Goal: Task Accomplishment & Management: Use online tool/utility

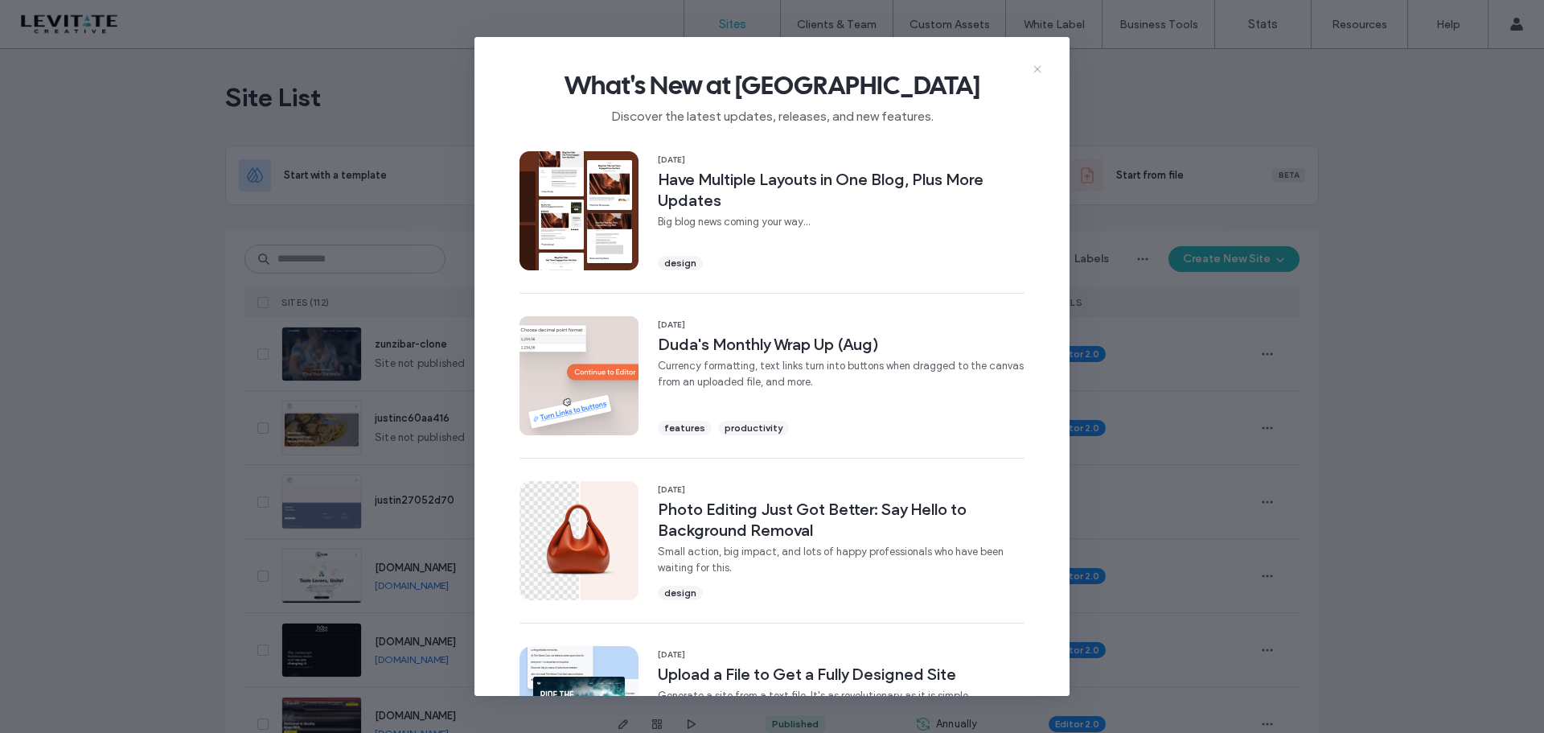
click at [1039, 68] on icon at bounding box center [1037, 69] width 13 height 13
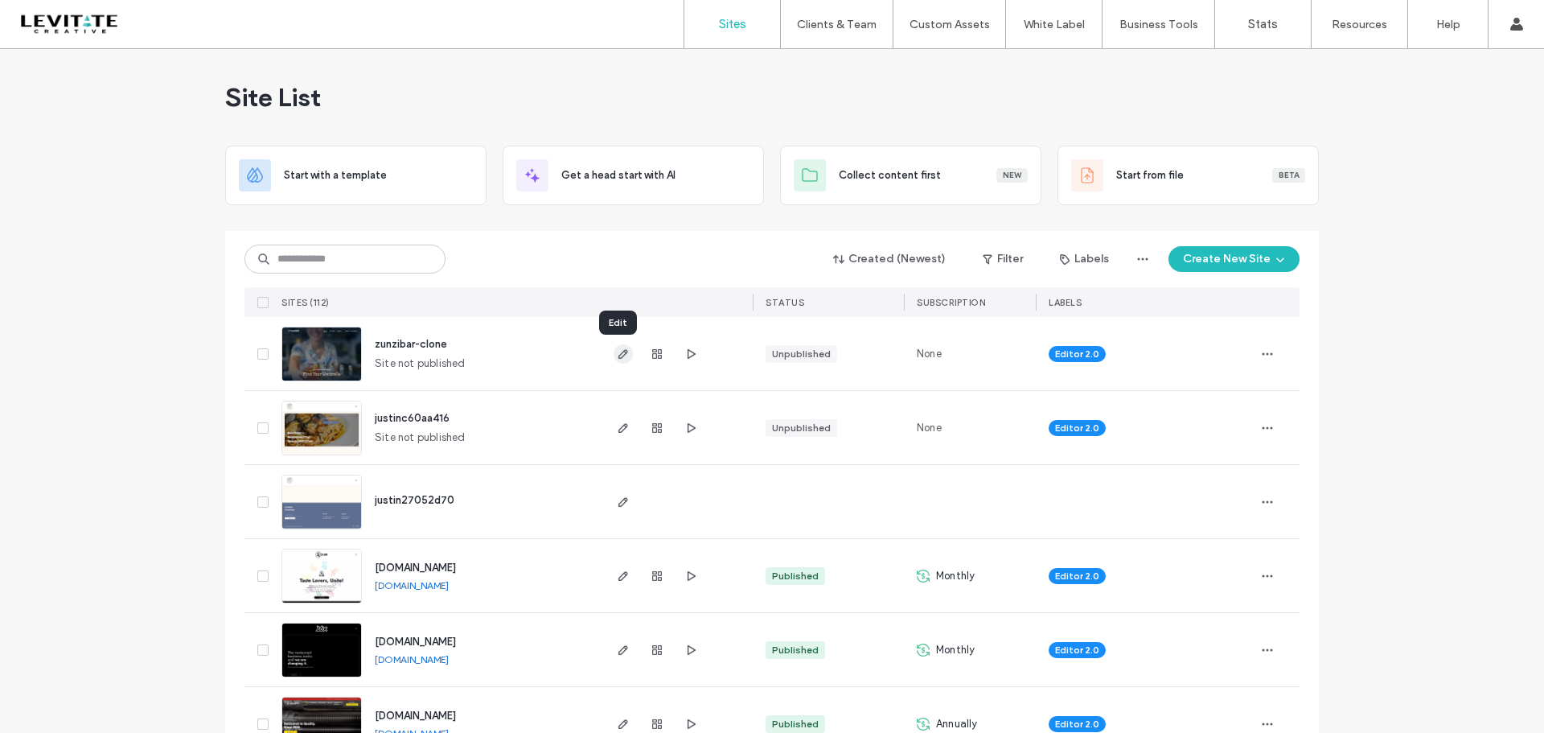
click at [626, 359] on span "button" at bounding box center [623, 353] width 19 height 19
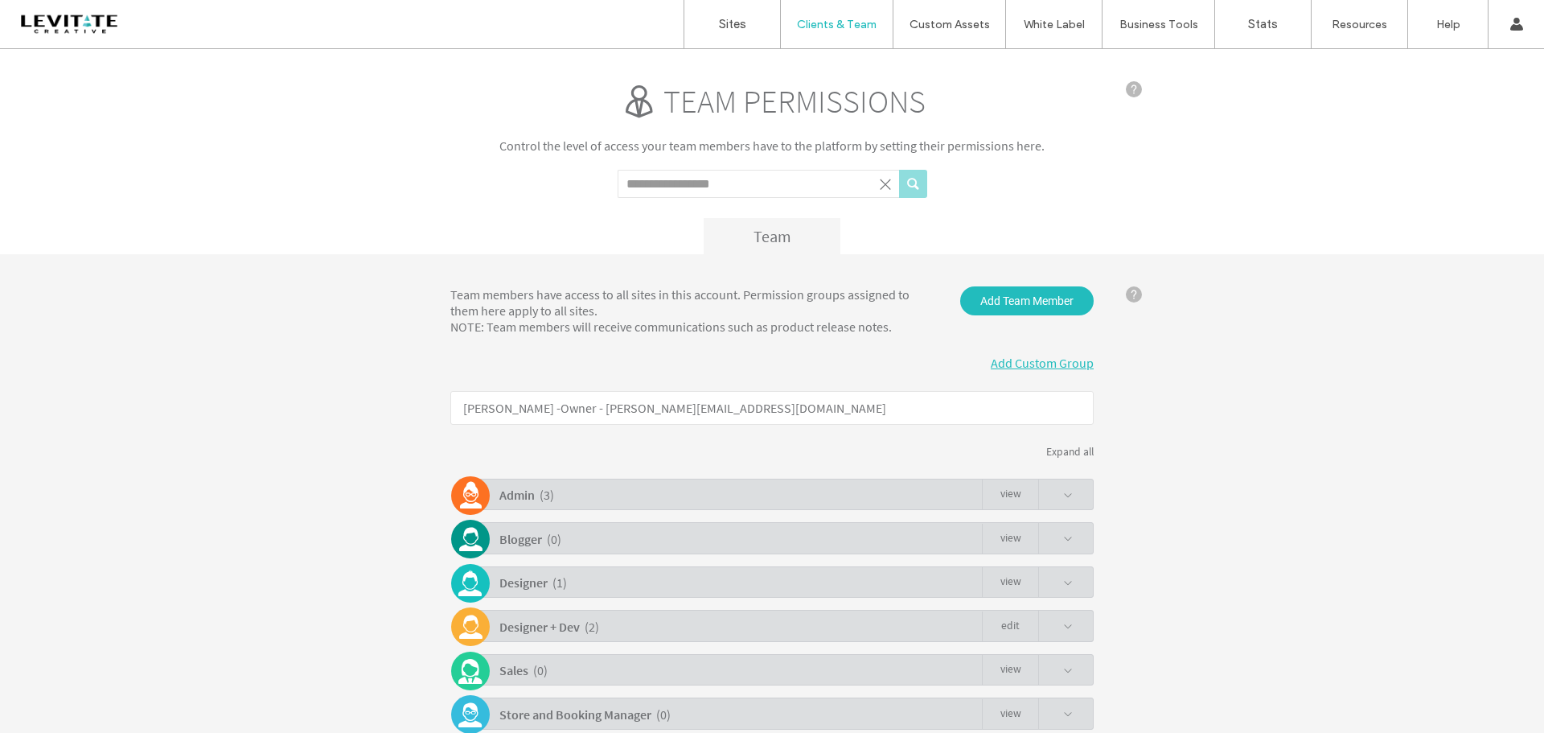
scroll to position [74, 0]
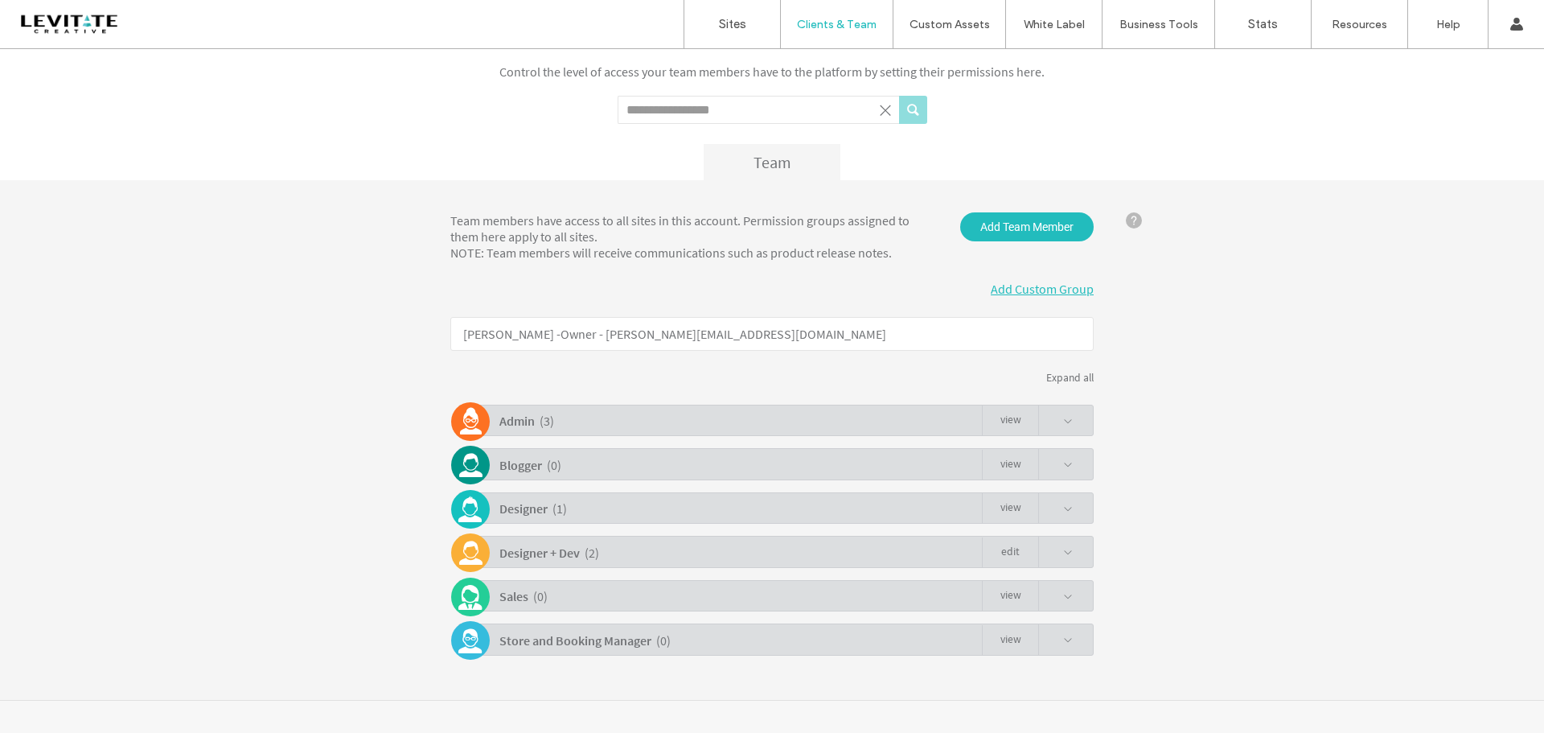
click at [1067, 420] on span at bounding box center [1068, 422] width 10 height 10
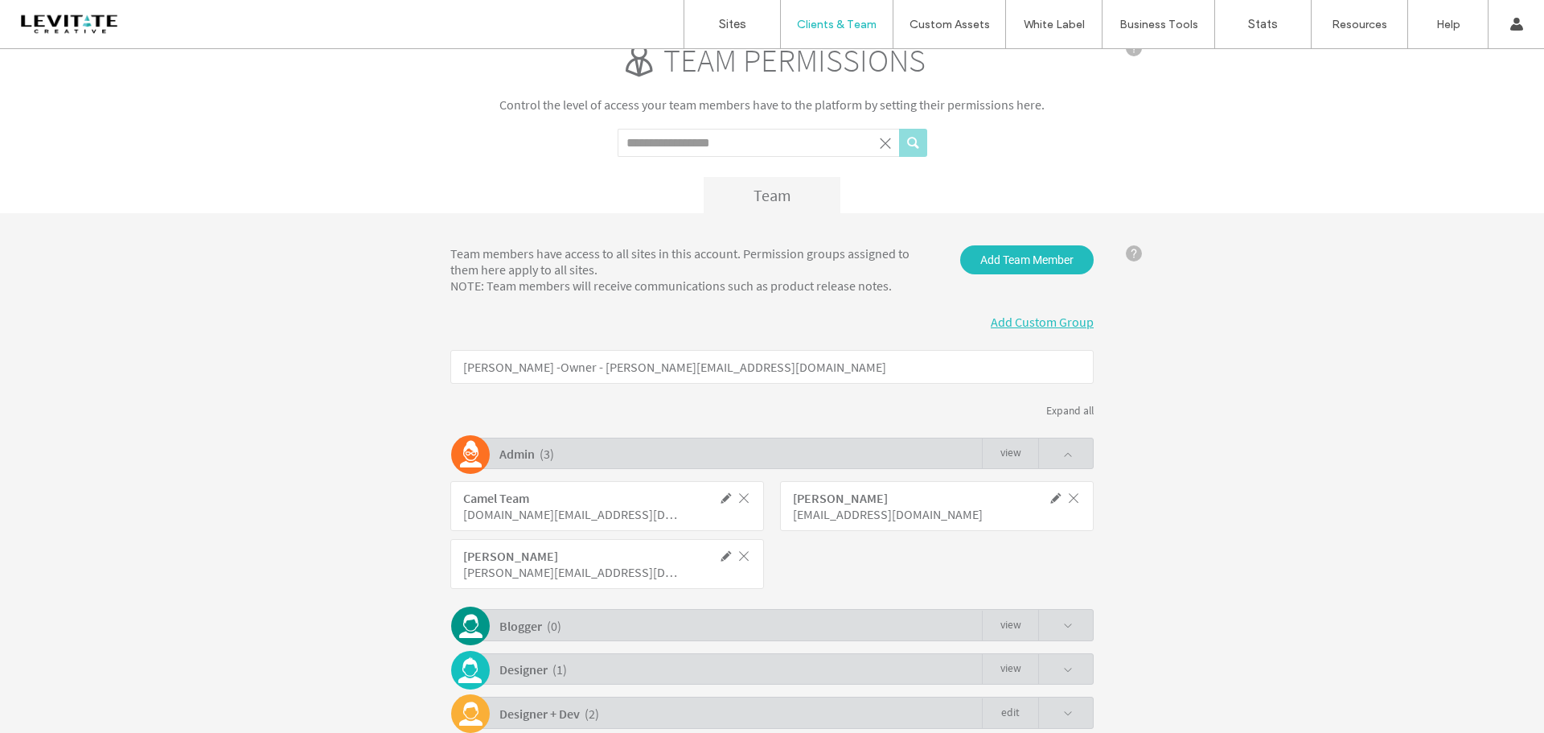
scroll to position [202, 0]
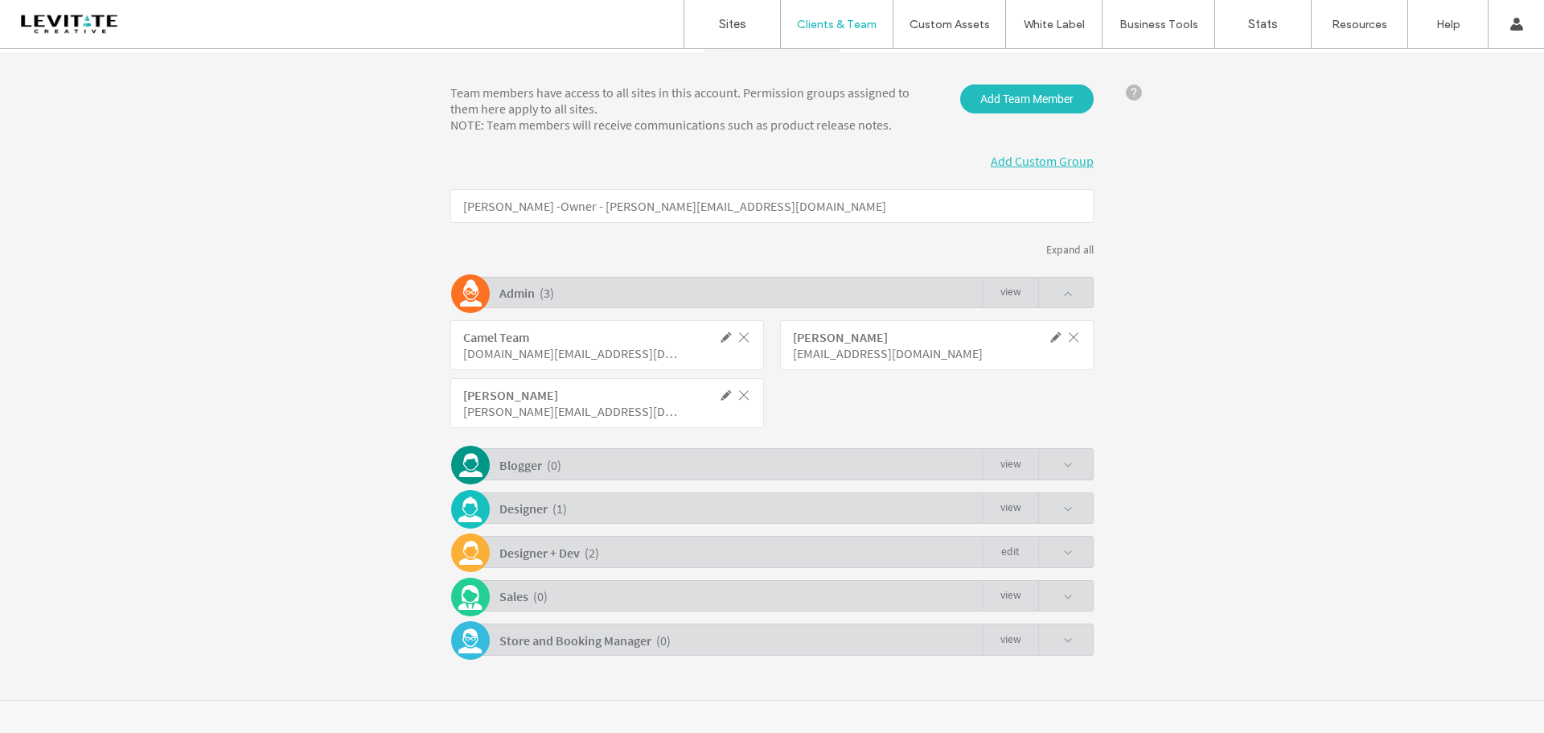
click at [1057, 545] on span at bounding box center [1055, 552] width 35 height 31
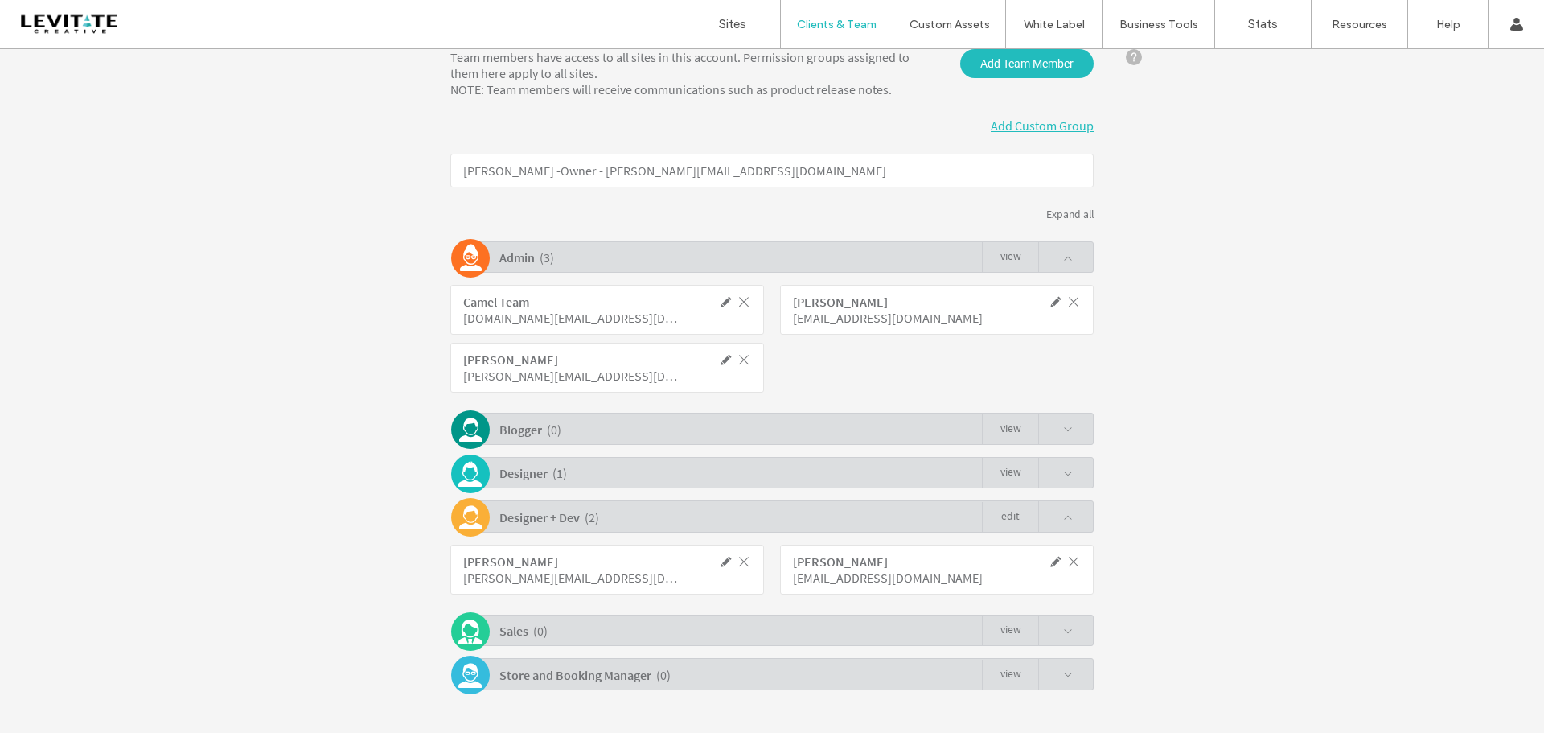
scroll to position [272, 0]
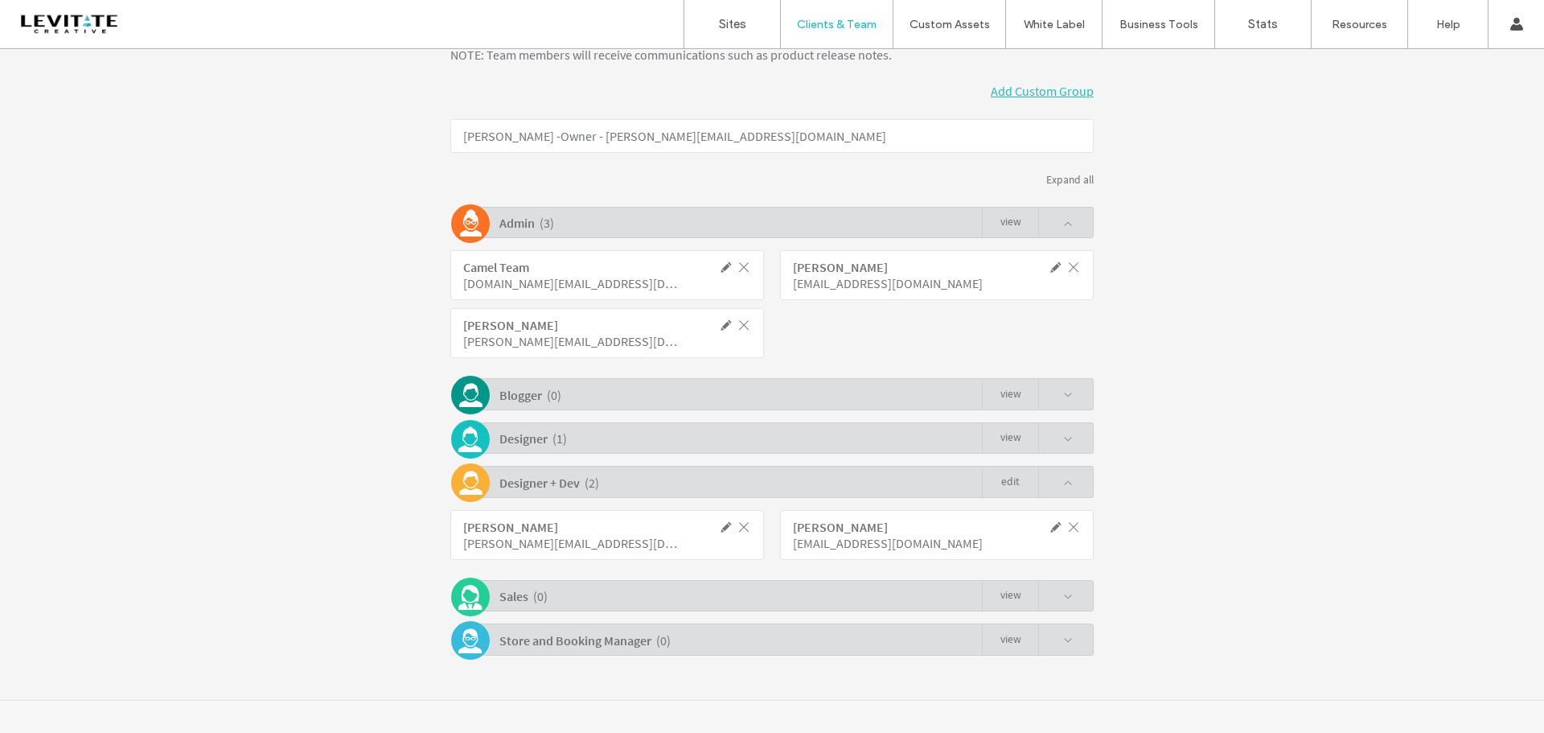
click at [1063, 444] on span at bounding box center [1055, 438] width 35 height 31
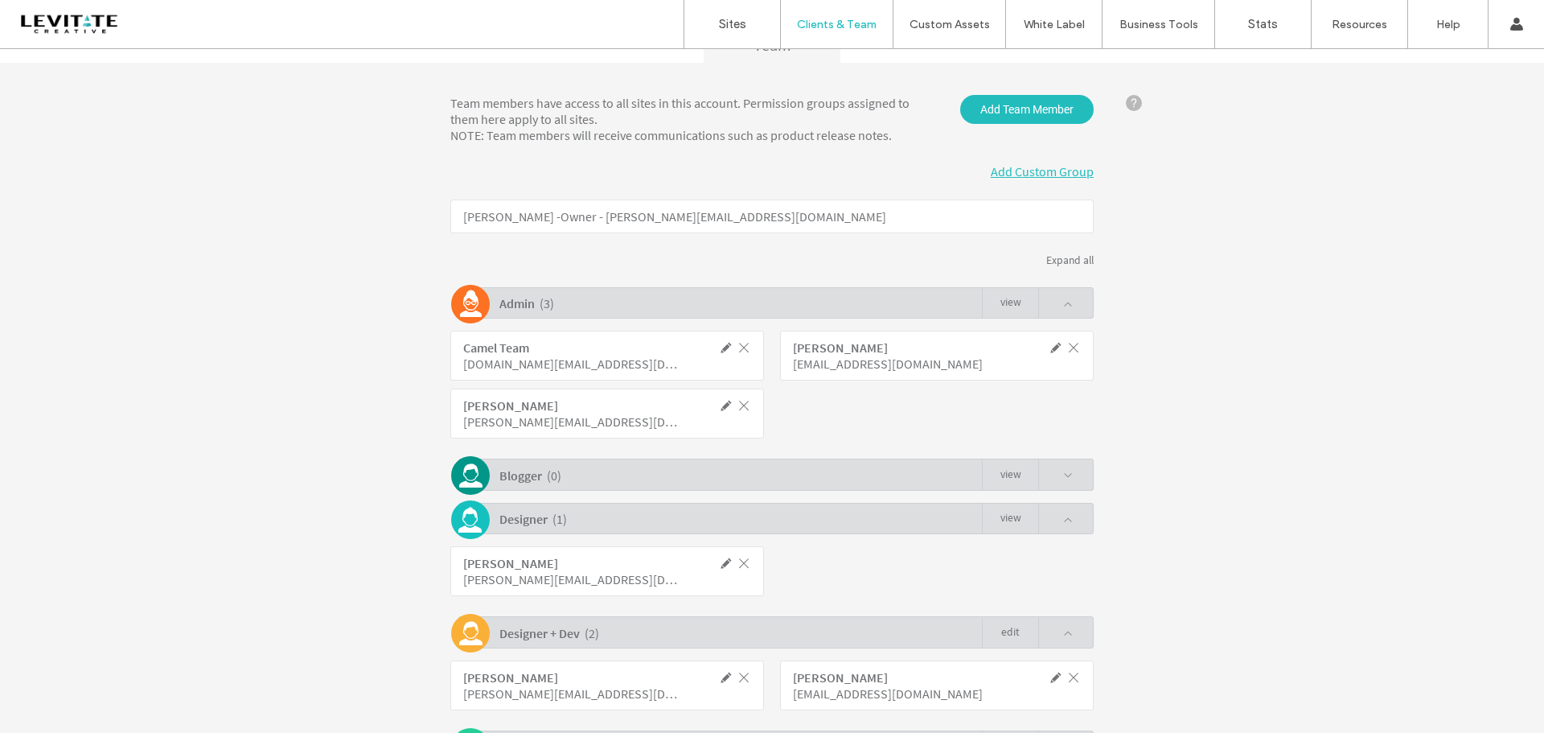
scroll to position [0, 0]
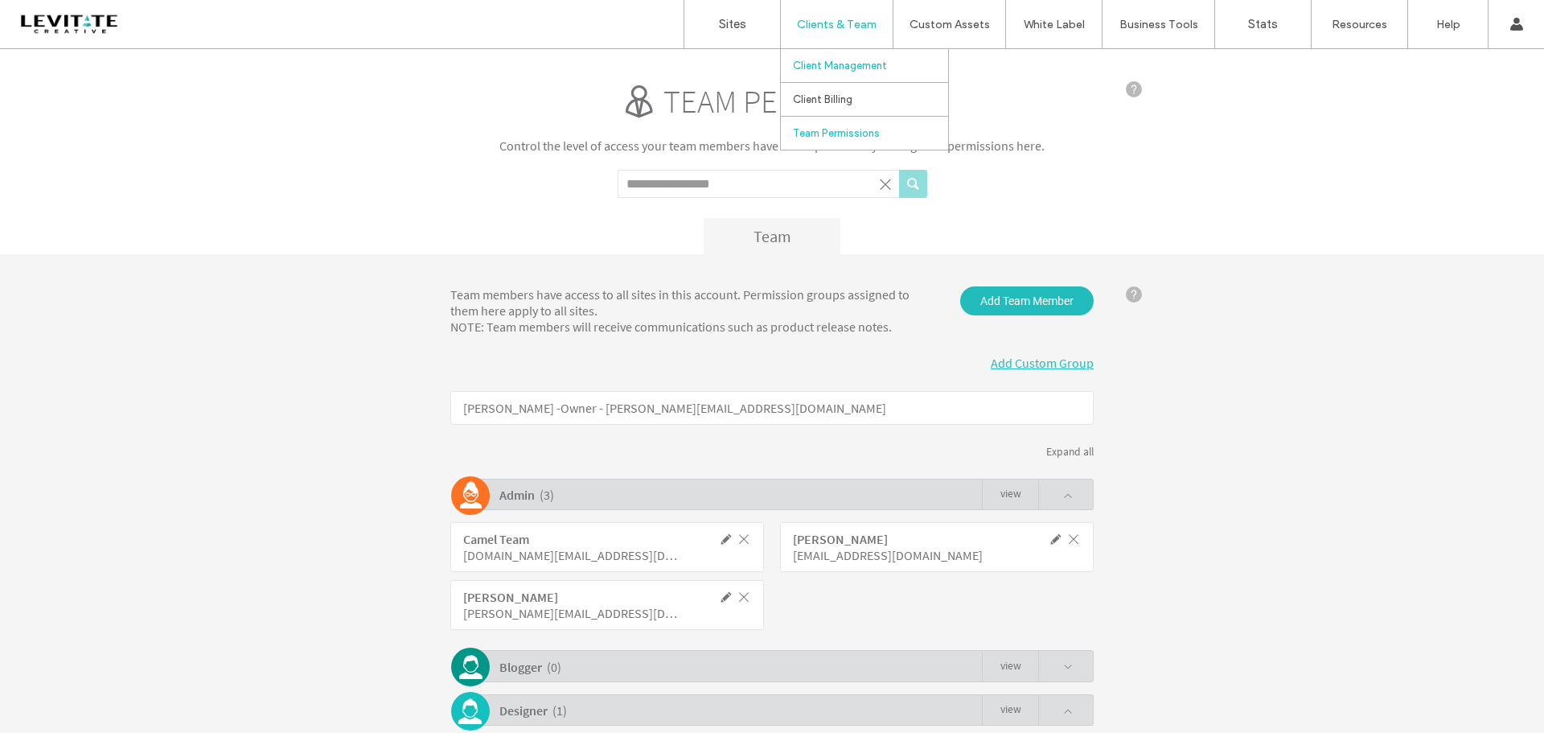
click at [838, 72] on link "Client Management" at bounding box center [870, 65] width 155 height 33
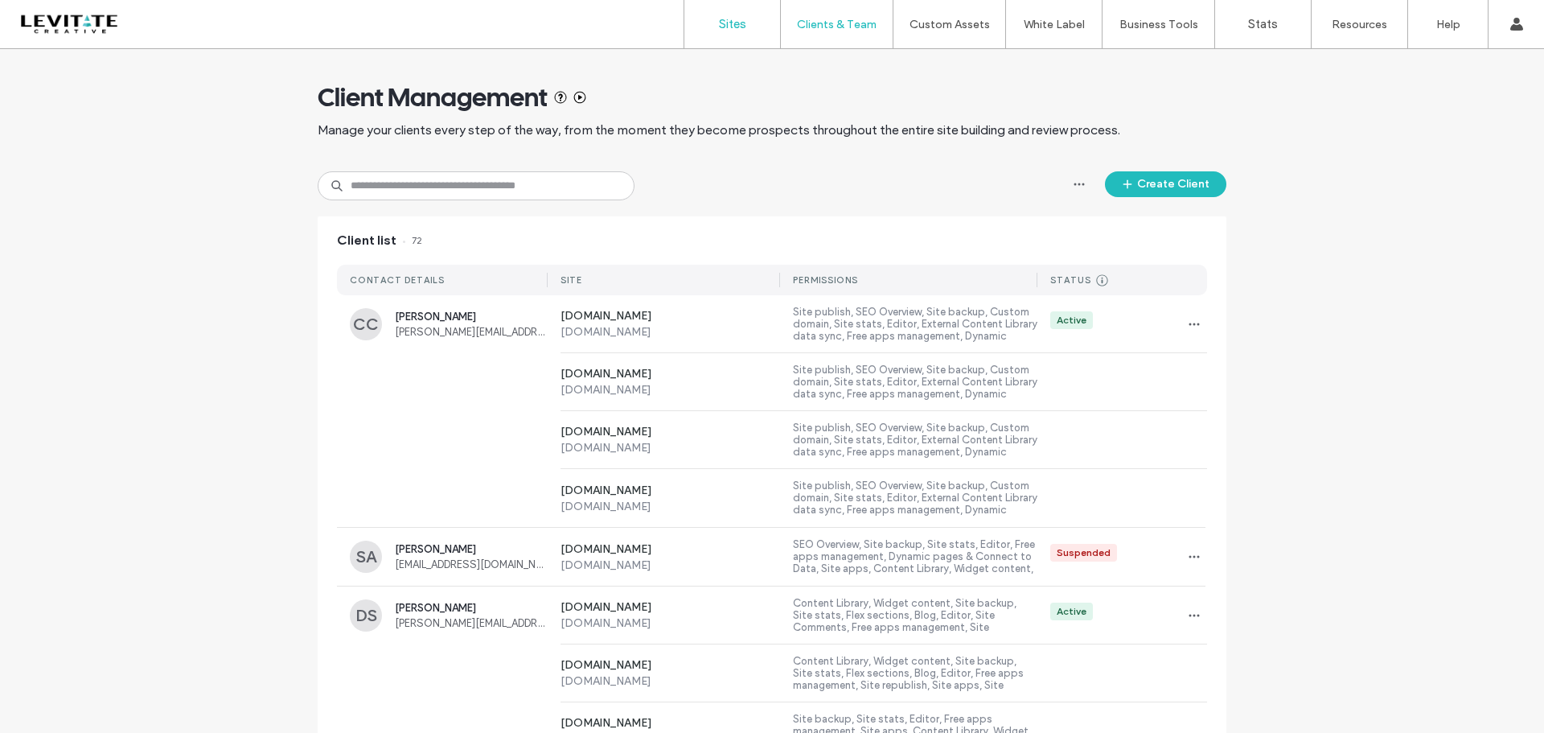
click at [749, 23] on link "Sites" at bounding box center [733, 24] width 96 height 48
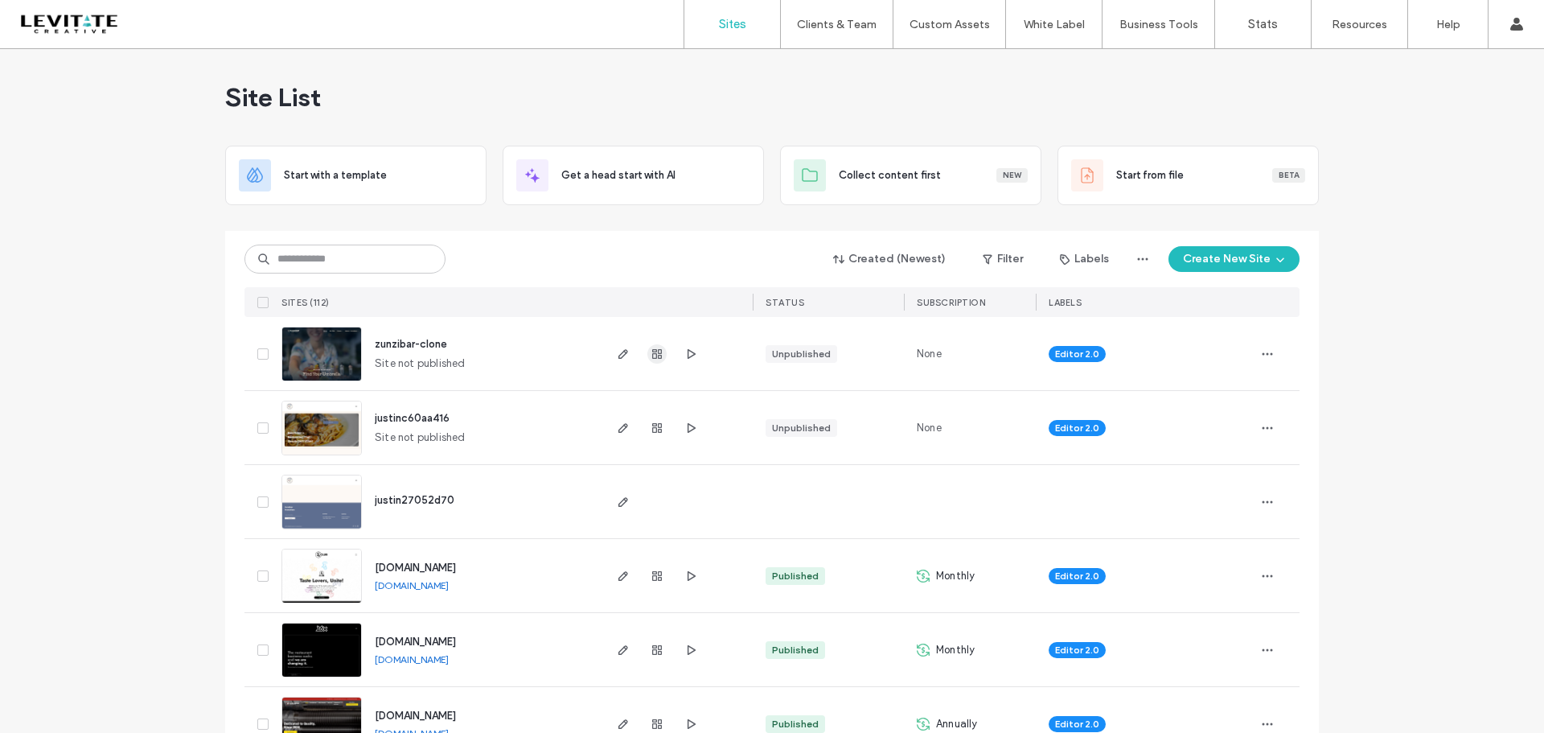
click at [656, 348] on icon "button" at bounding box center [657, 353] width 13 height 13
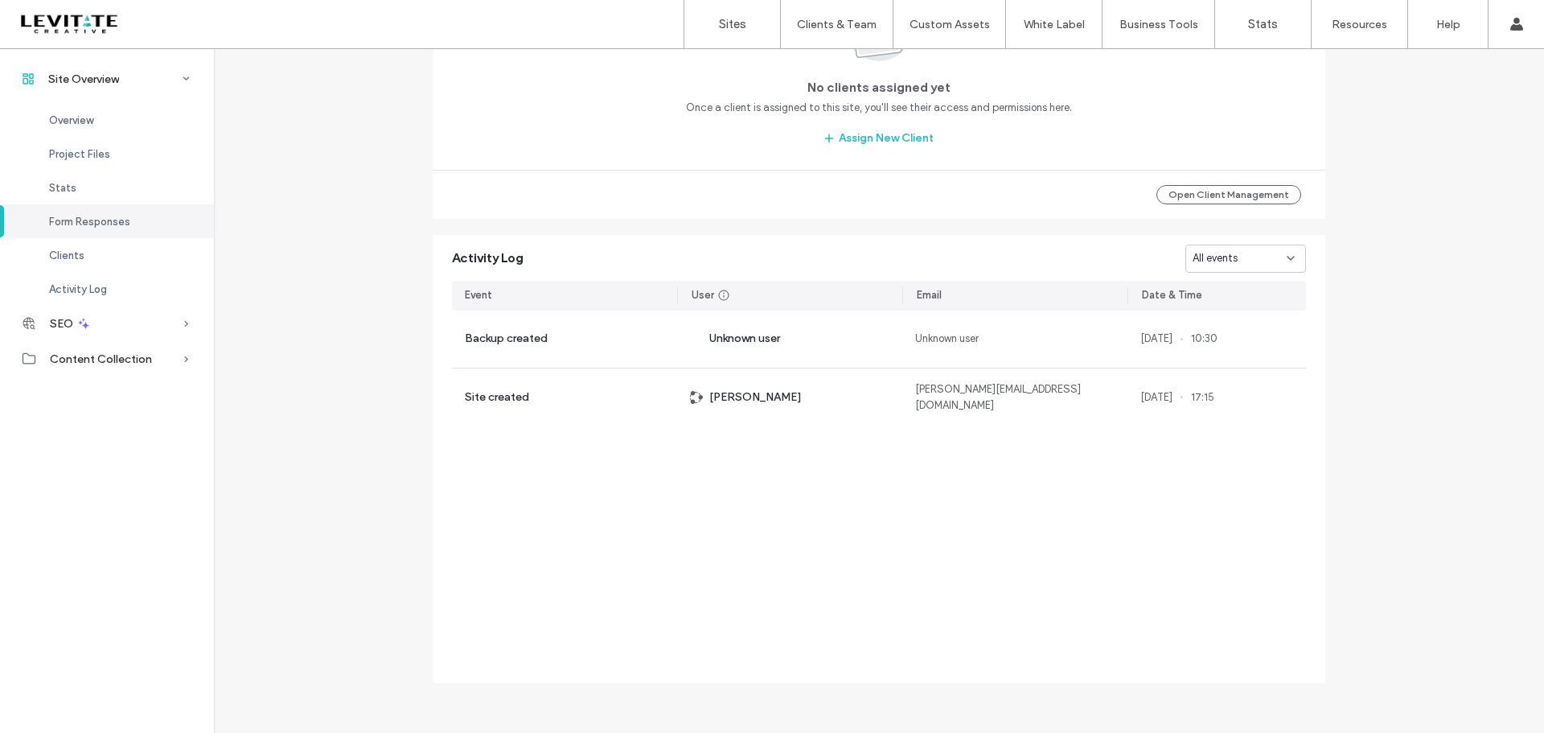
scroll to position [1487, 0]
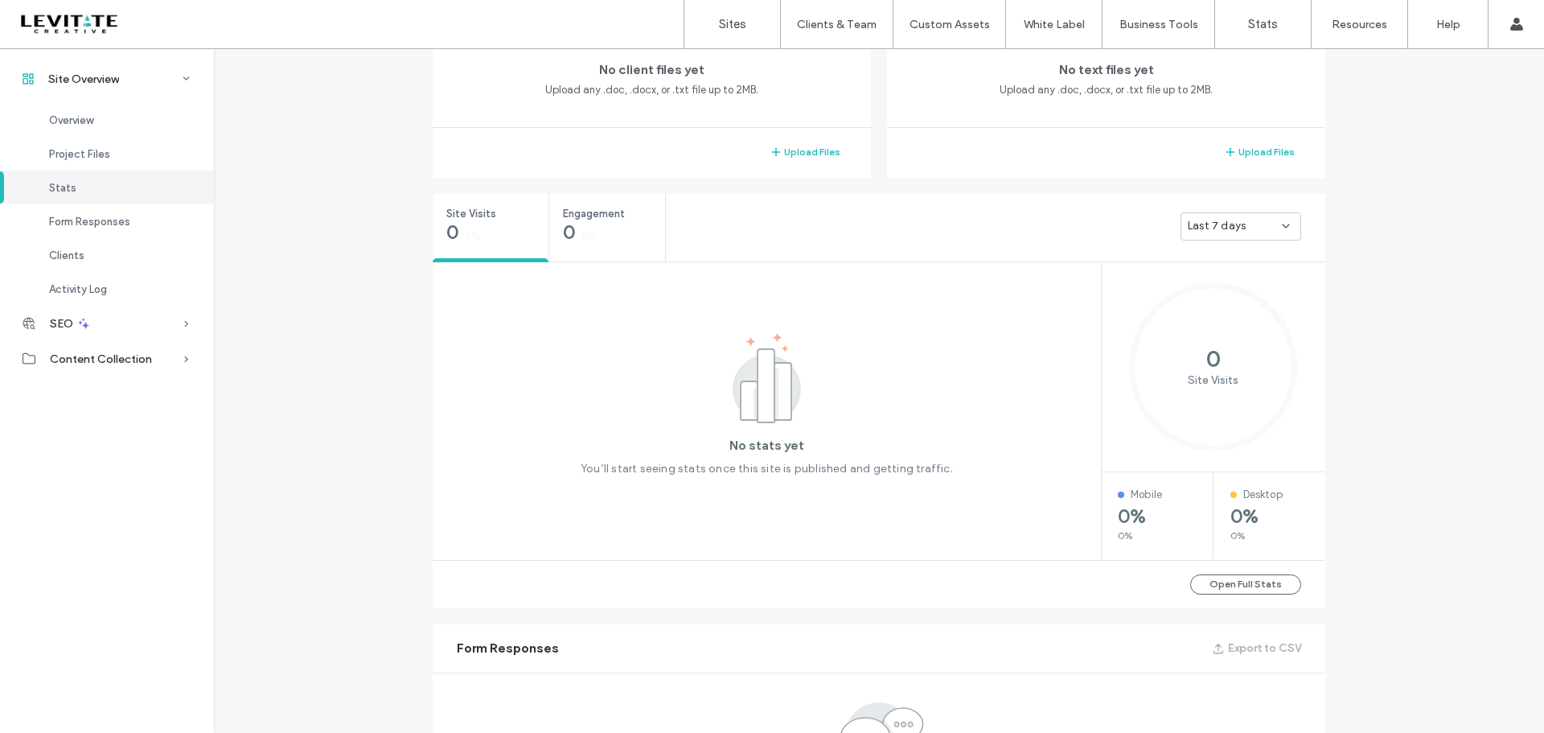
scroll to position [280, 0]
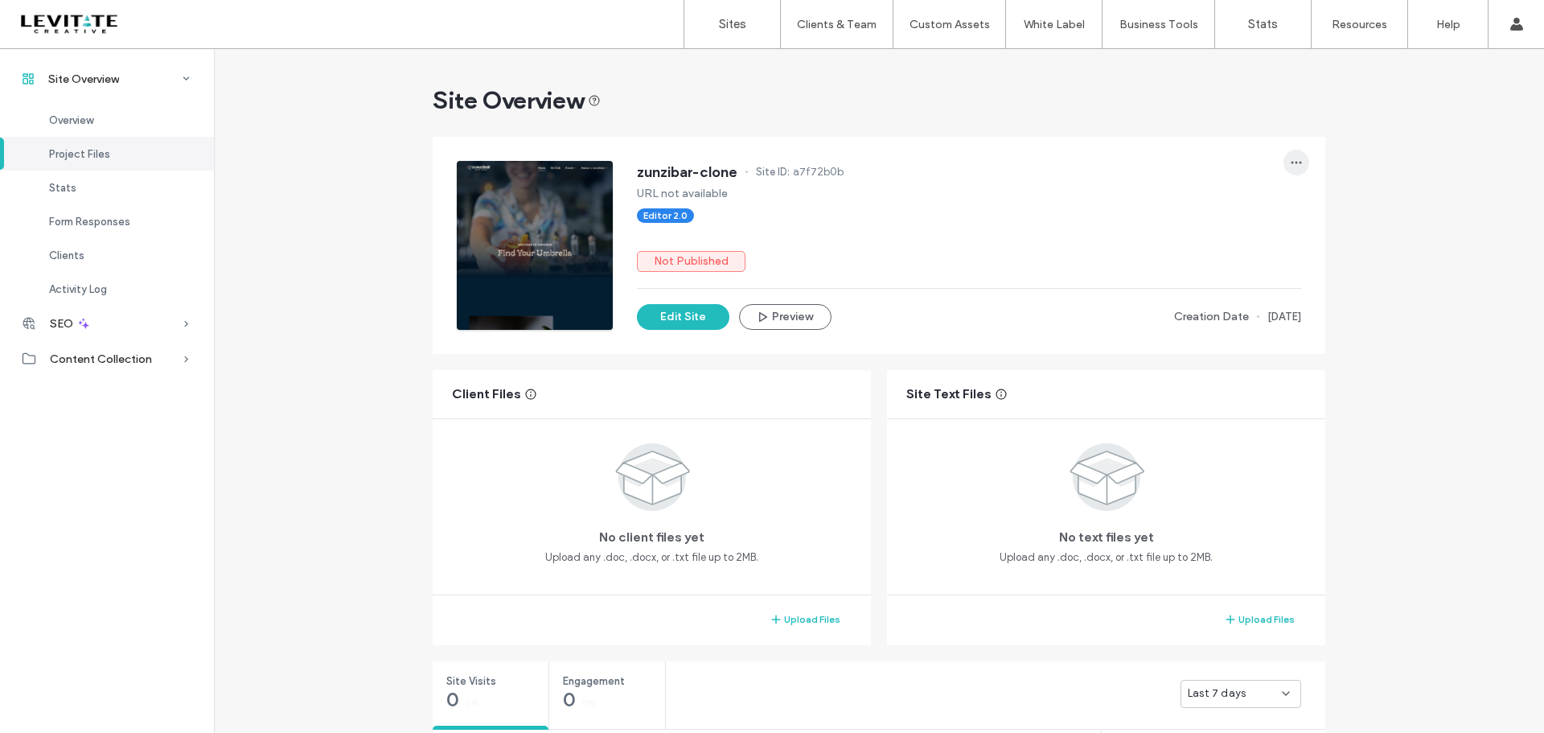
click at [1290, 161] on icon "button" at bounding box center [1296, 162] width 13 height 13
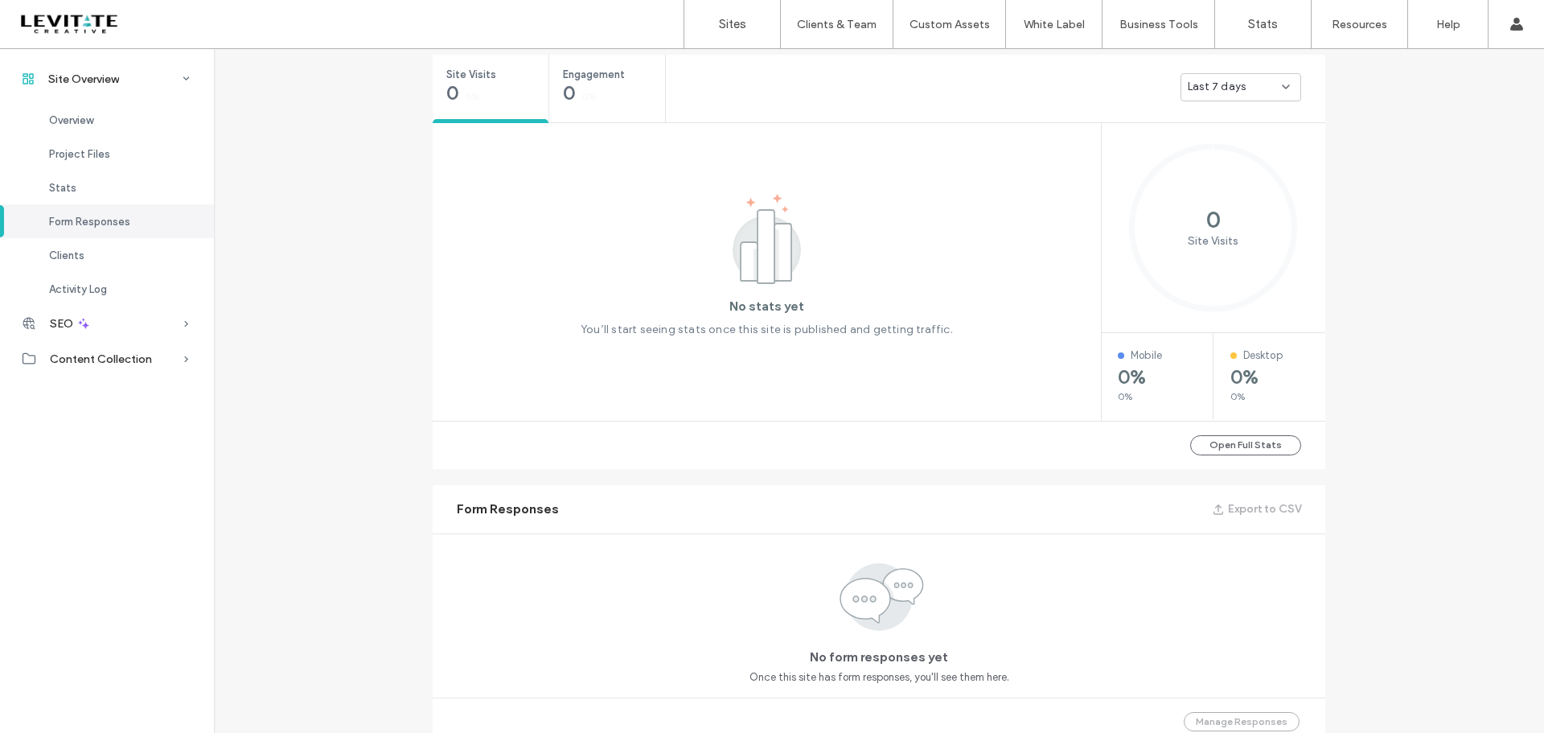
scroll to position [483, 0]
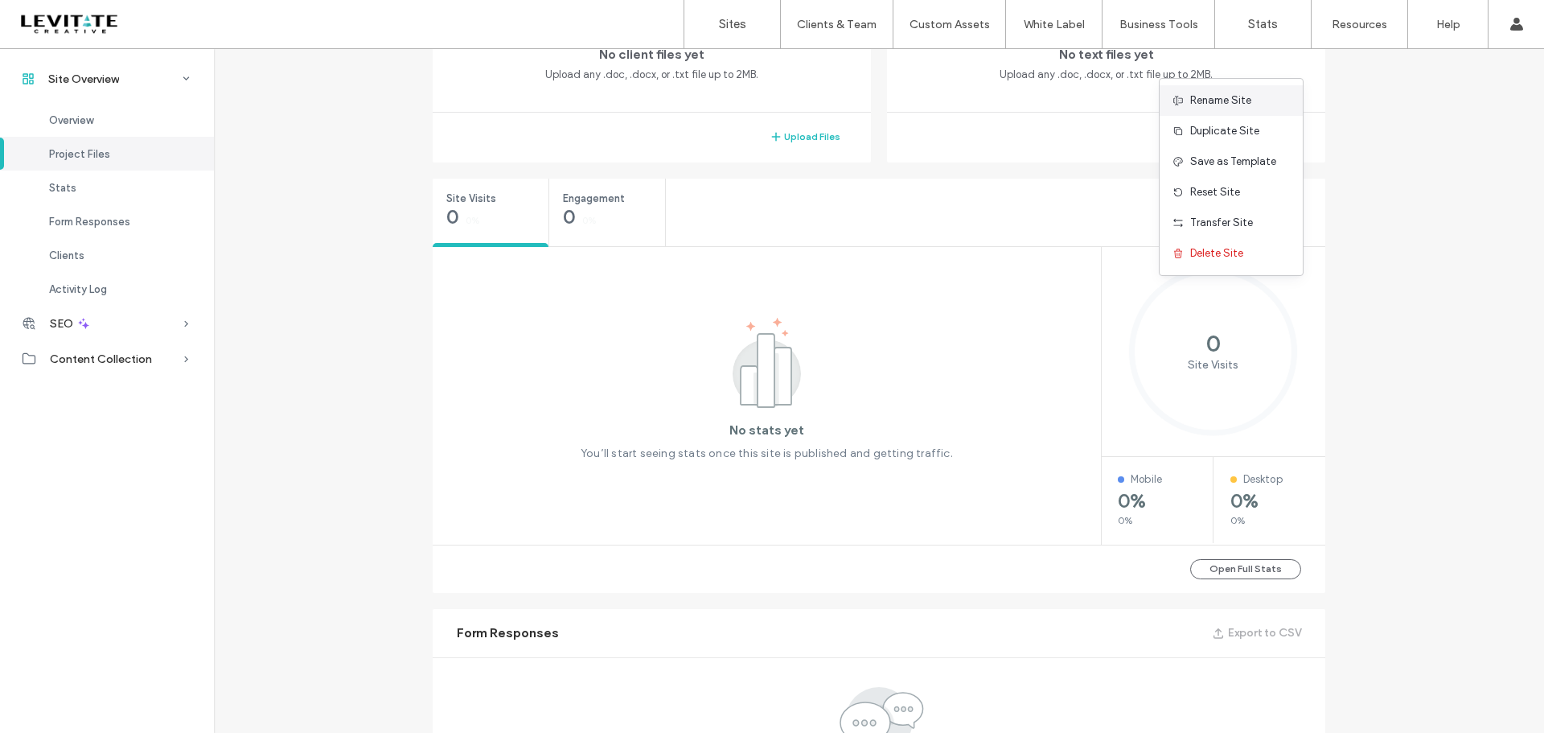
scroll to position [80, 0]
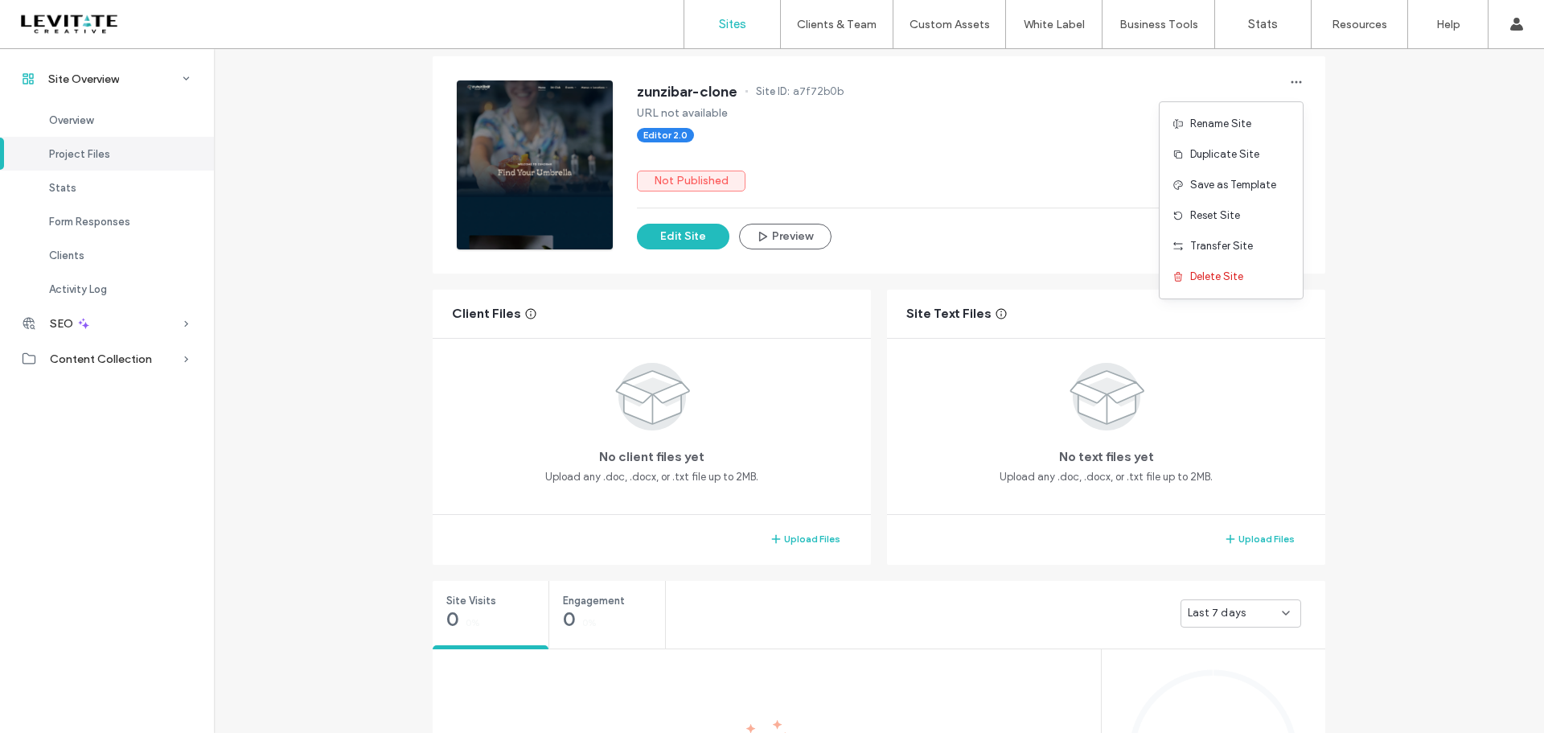
click at [734, 22] on label "Sites" at bounding box center [732, 24] width 27 height 14
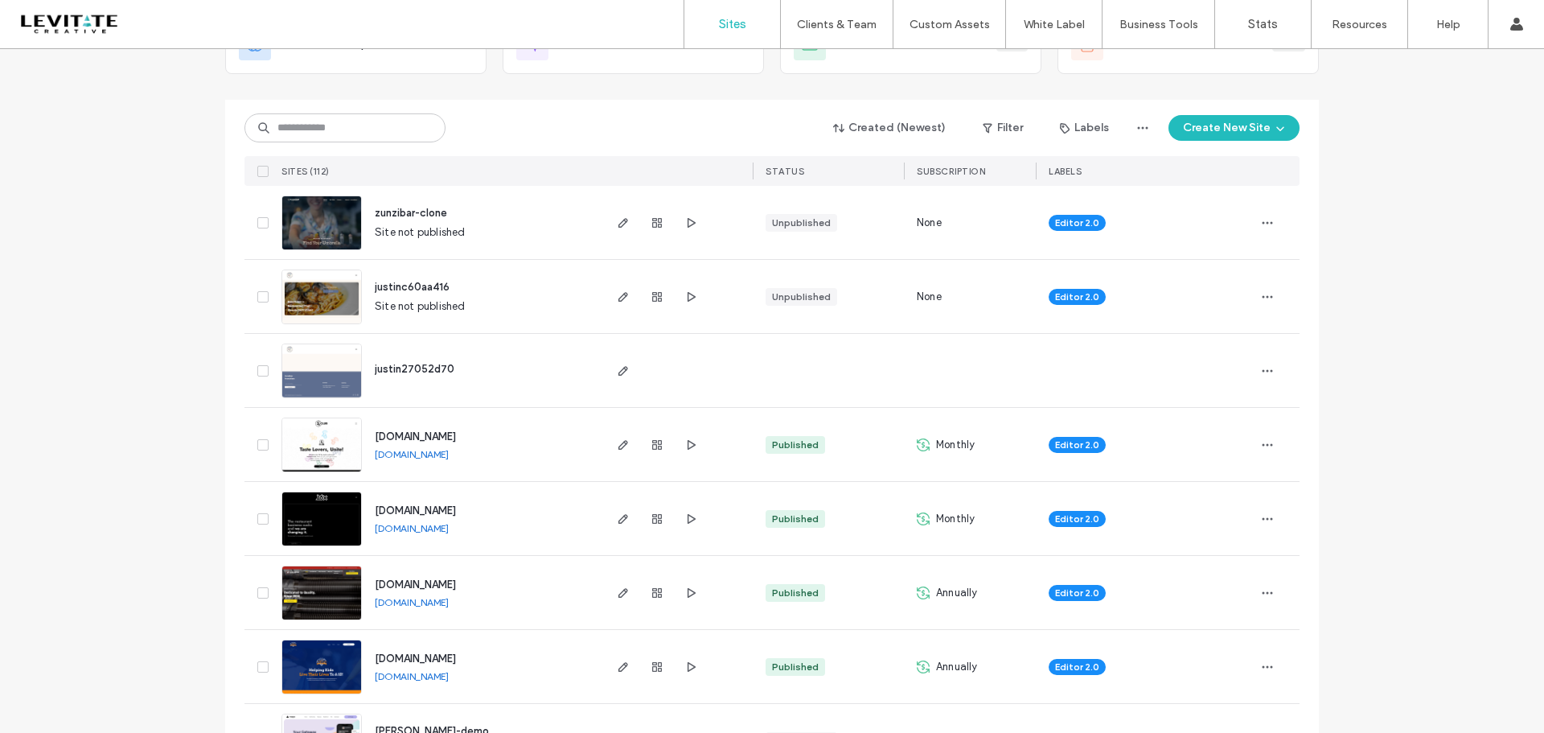
scroll to position [80, 0]
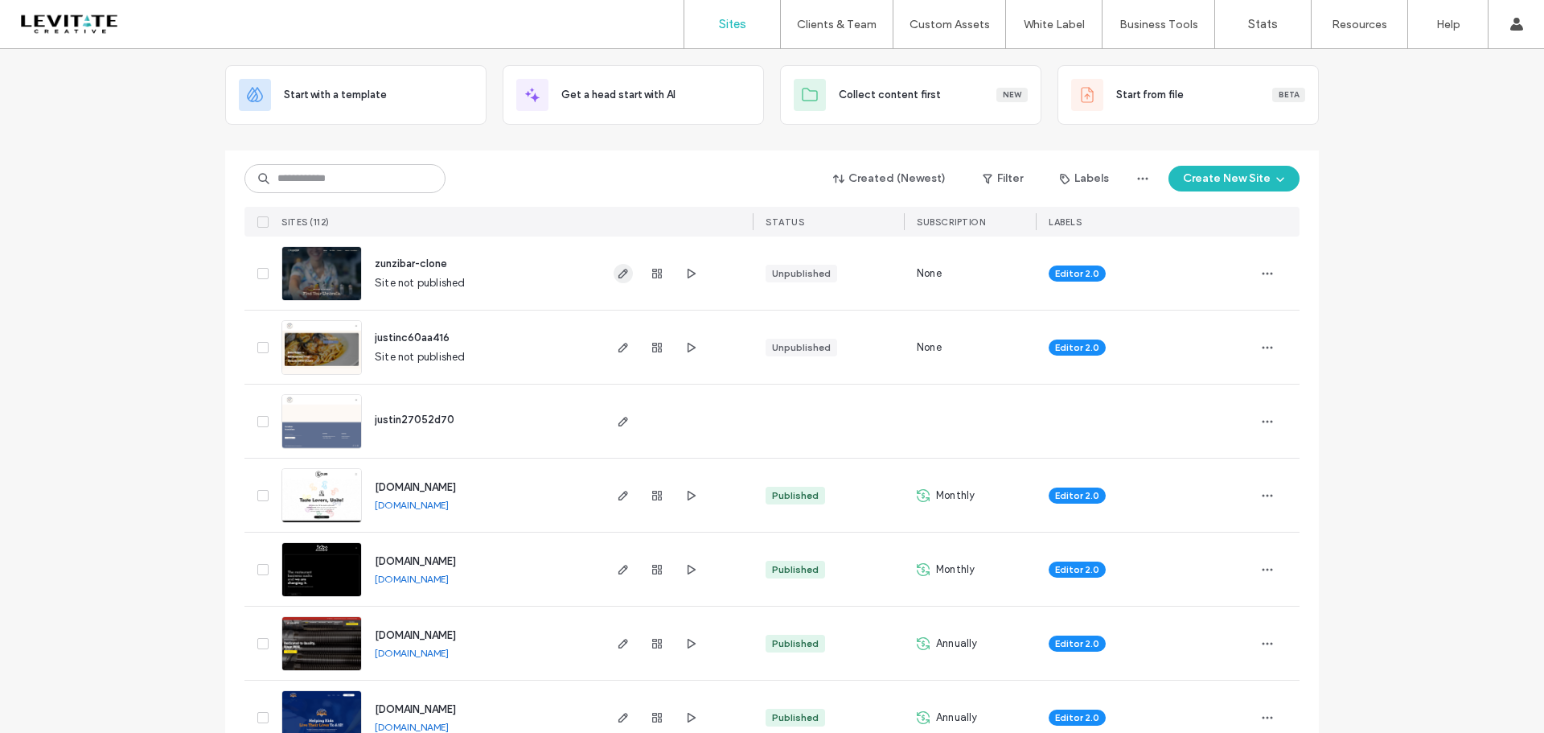
click at [617, 270] on icon "button" at bounding box center [623, 273] width 13 height 13
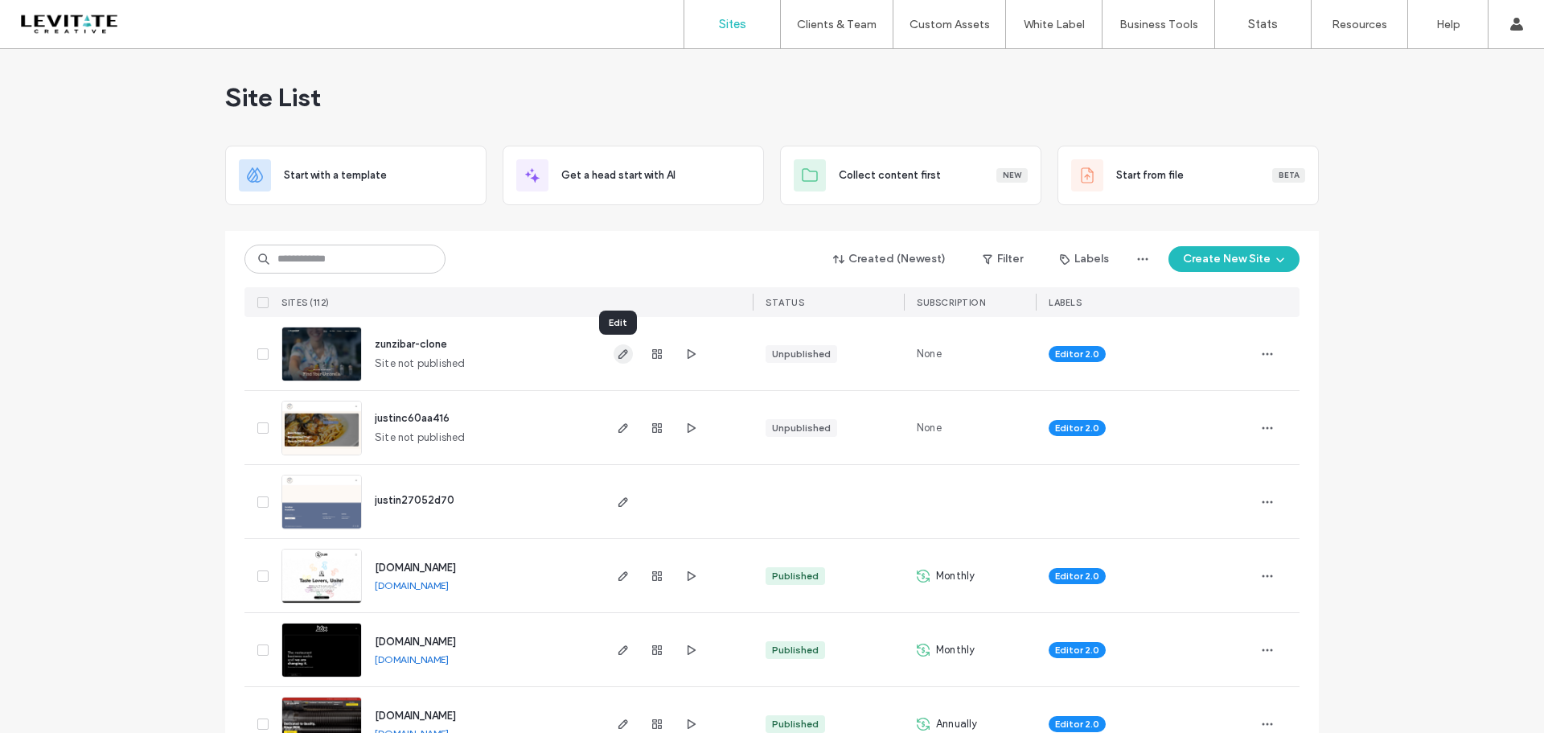
click at [617, 354] on icon "button" at bounding box center [623, 353] width 13 height 13
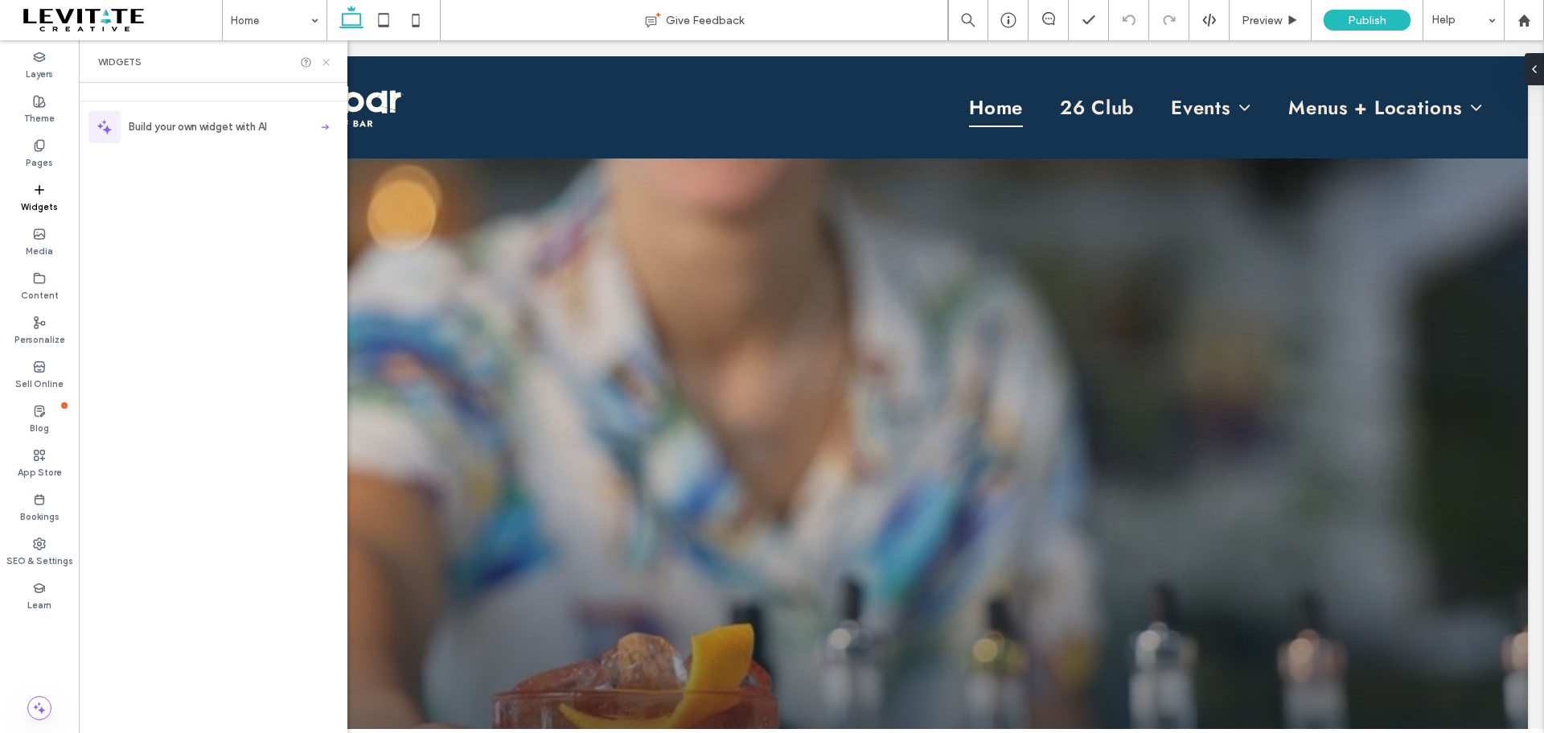
click at [325, 63] on use at bounding box center [326, 62] width 6 height 6
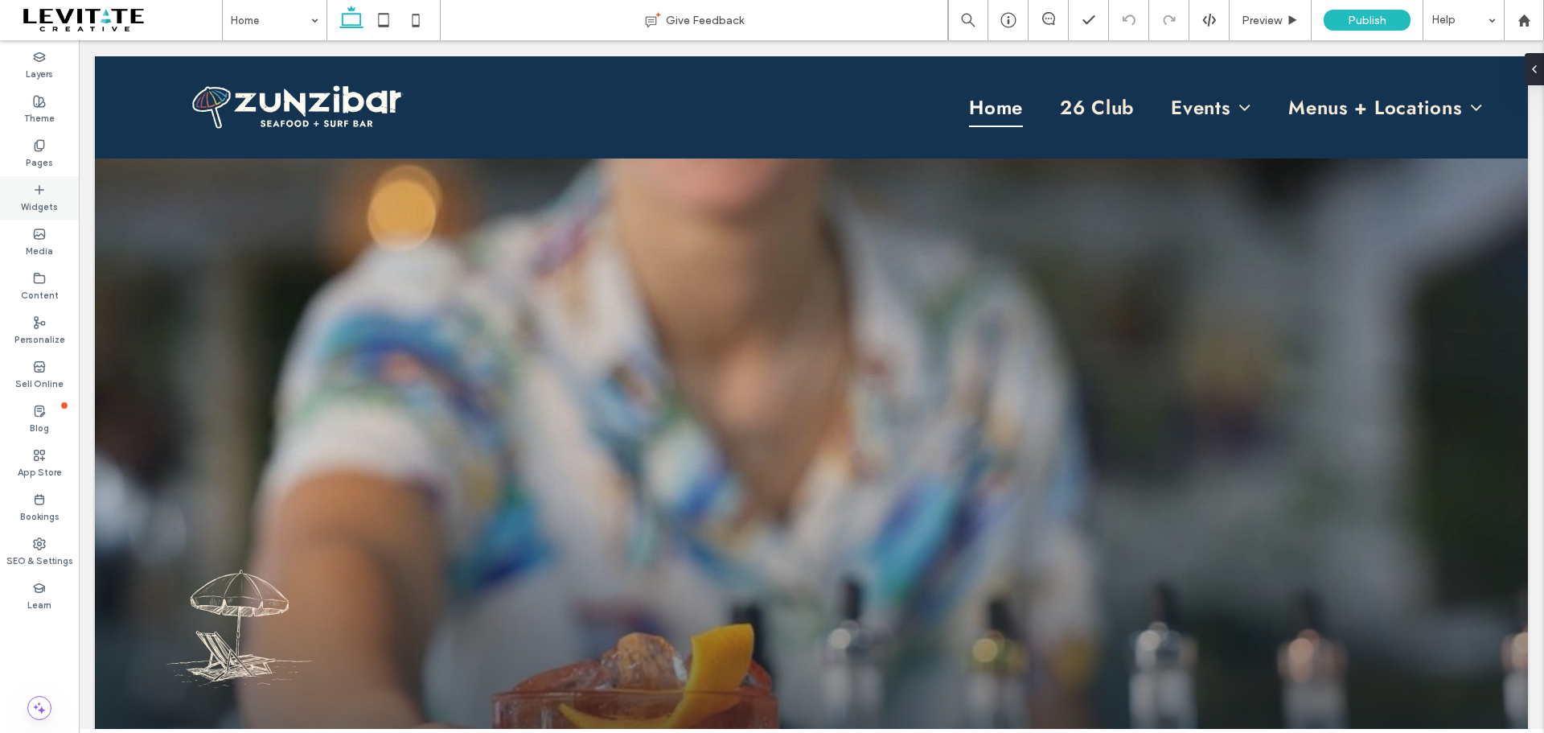
click at [37, 187] on icon at bounding box center [39, 189] width 13 height 13
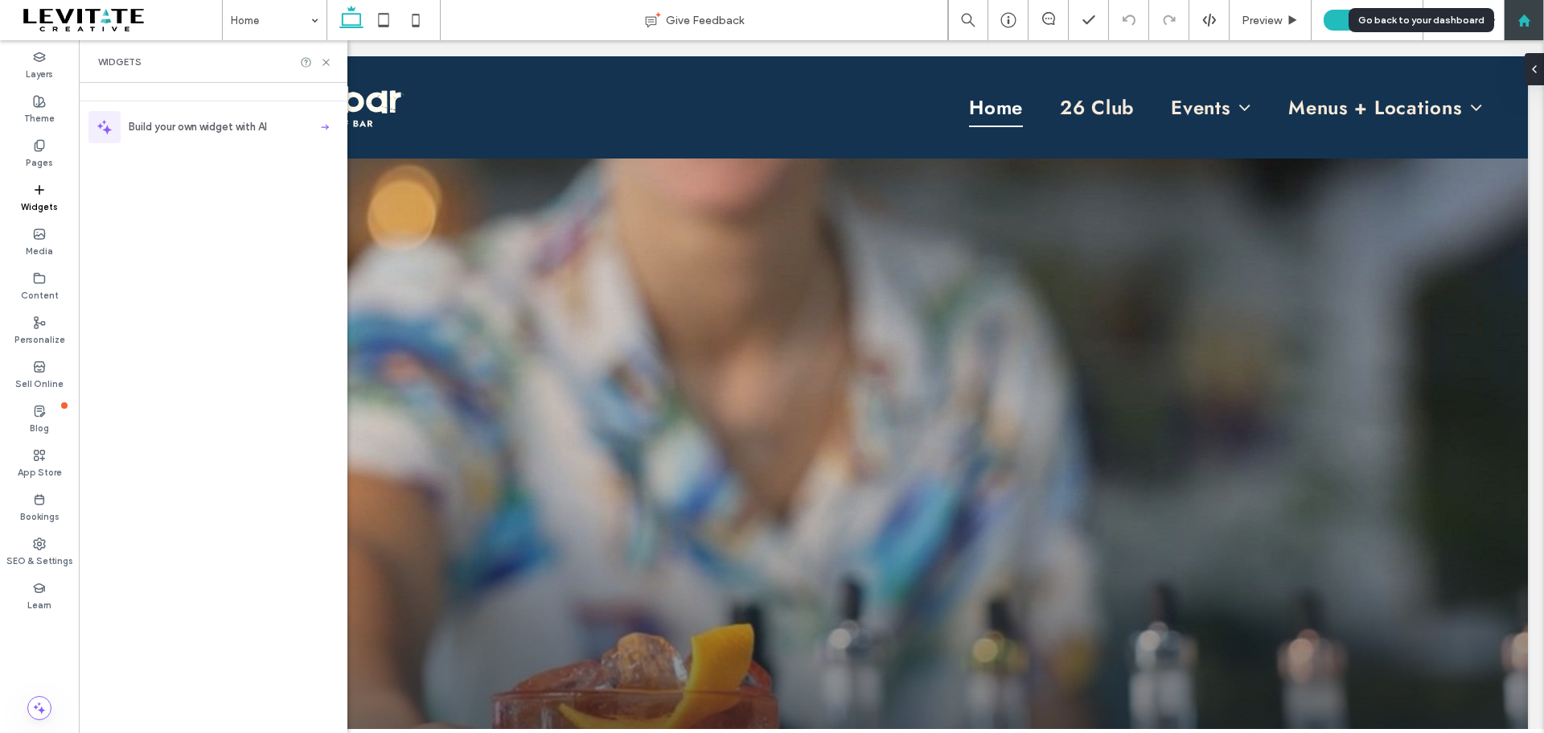
click at [1528, 25] on use at bounding box center [1524, 20] width 12 height 12
